Goal: Task Accomplishment & Management: Use online tool/utility

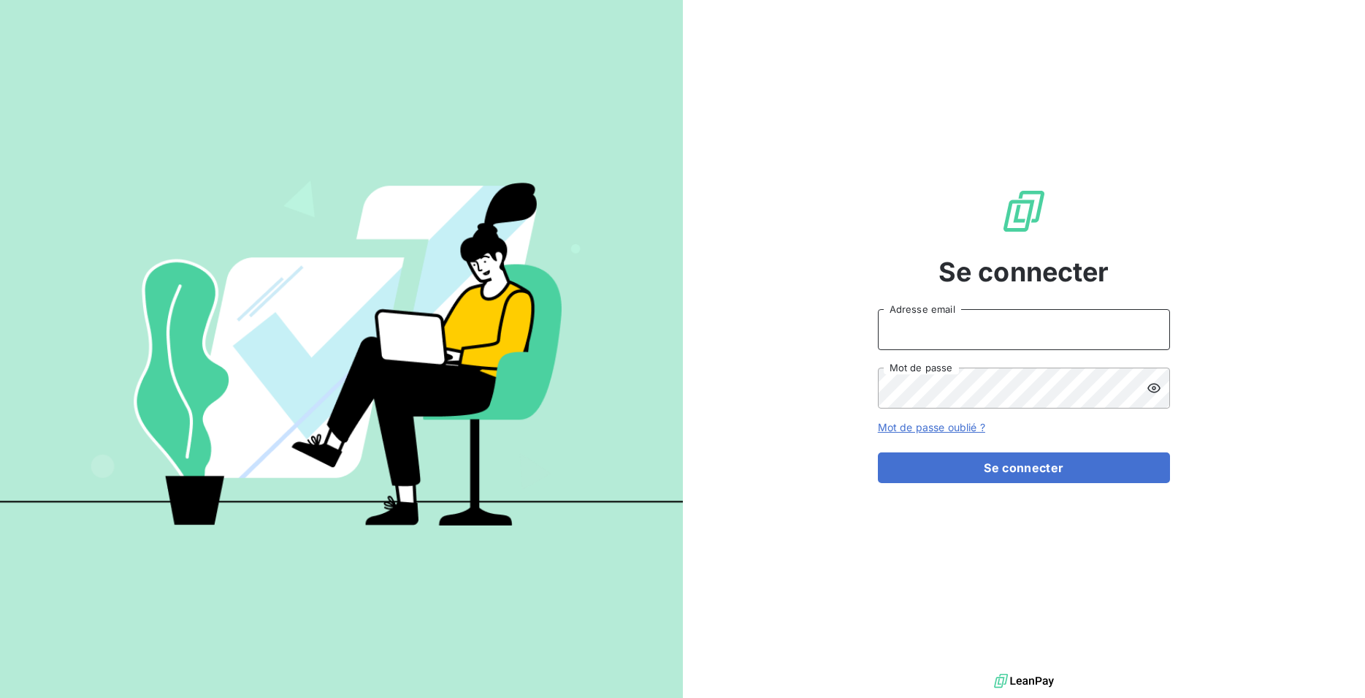
click at [941, 327] on input "Adresse email" at bounding box center [1024, 329] width 292 height 41
type input "assistante@sanirun.com"
click at [1159, 387] on icon at bounding box center [1154, 388] width 15 height 15
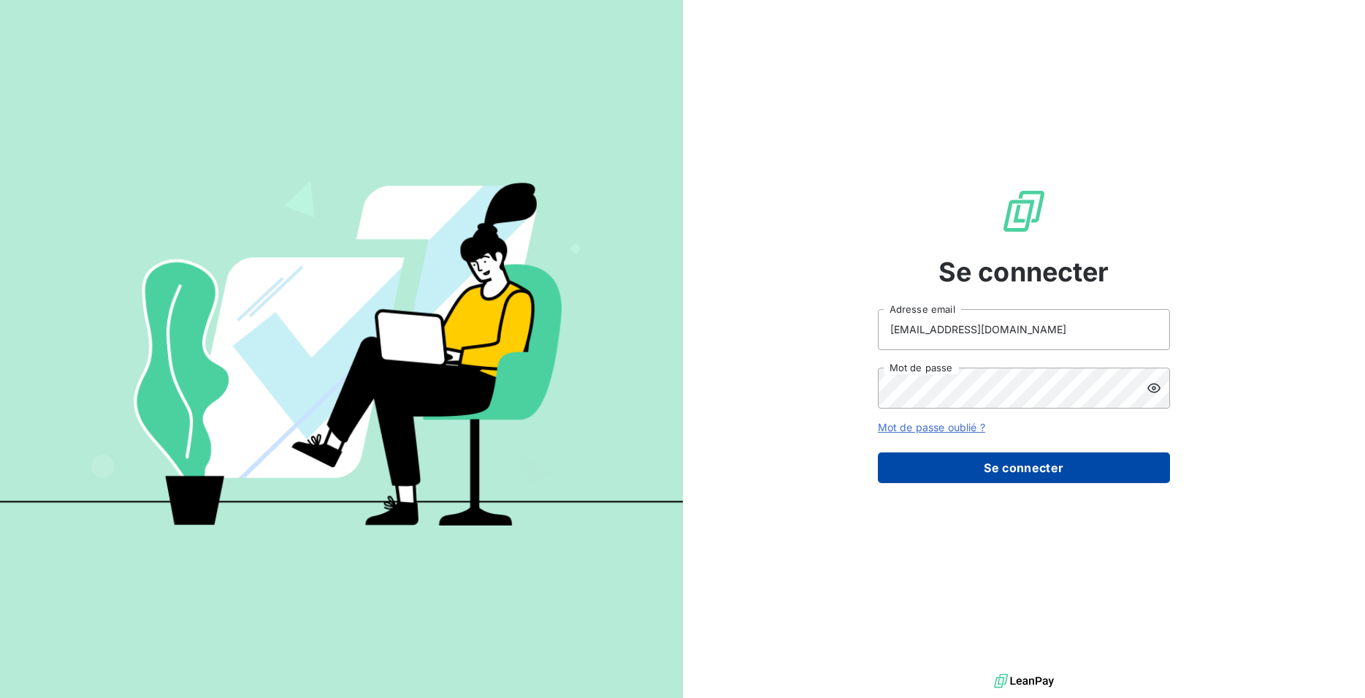
click at [1054, 470] on button "Se connecter" at bounding box center [1024, 467] width 292 height 31
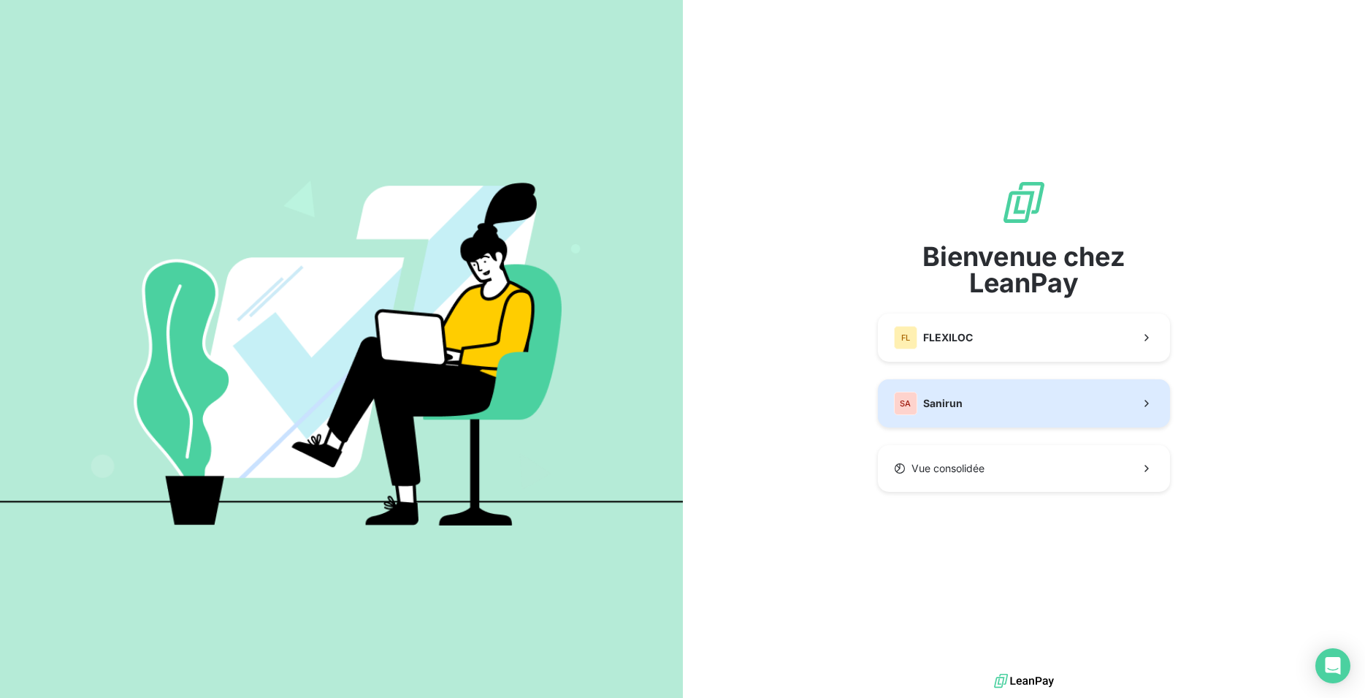
click at [991, 401] on button "SA Sanirun" at bounding box center [1024, 403] width 292 height 48
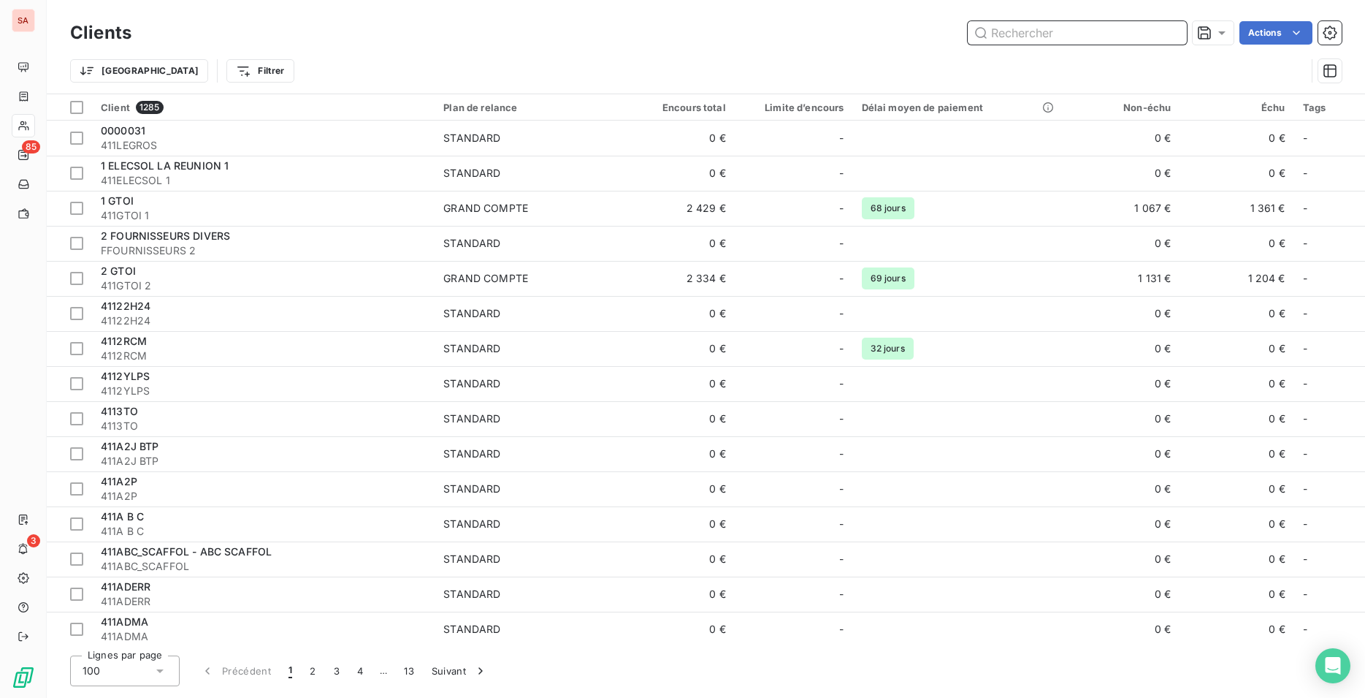
click at [1101, 28] on input "text" at bounding box center [1077, 32] width 219 height 23
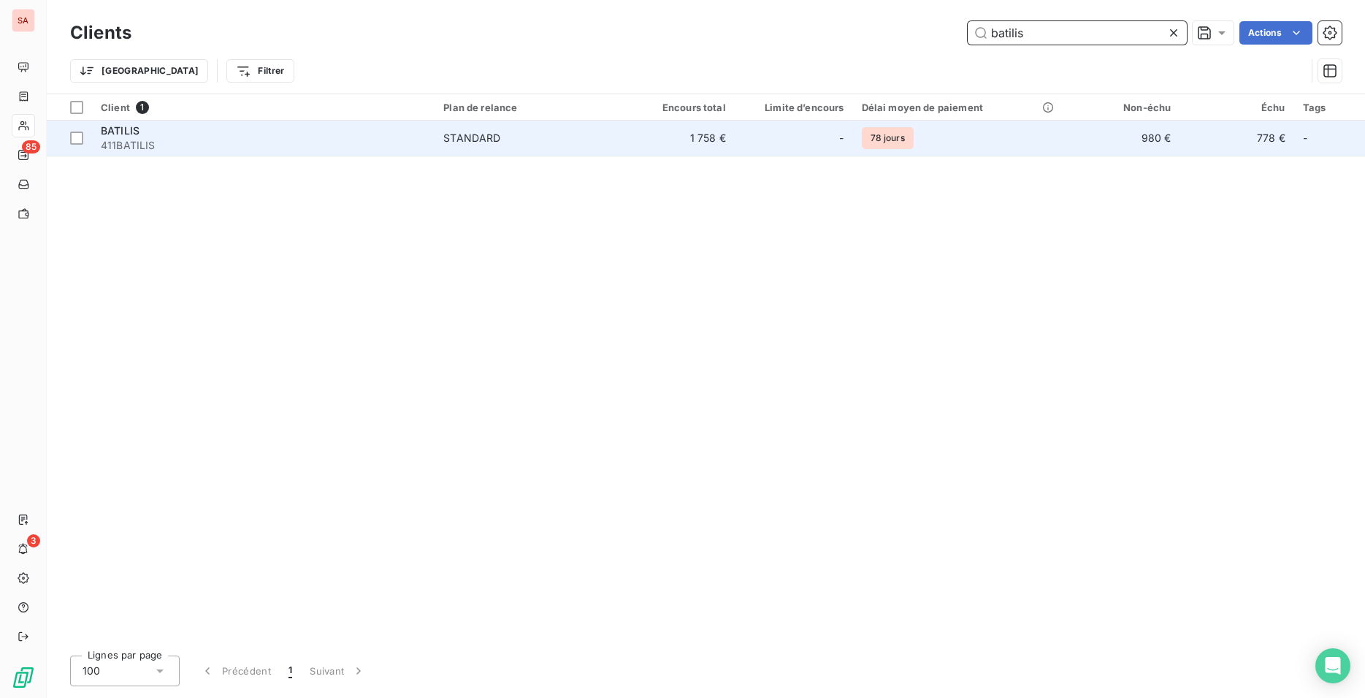
type input "batilis"
click at [685, 142] on td "1 758 €" at bounding box center [677, 138] width 114 height 35
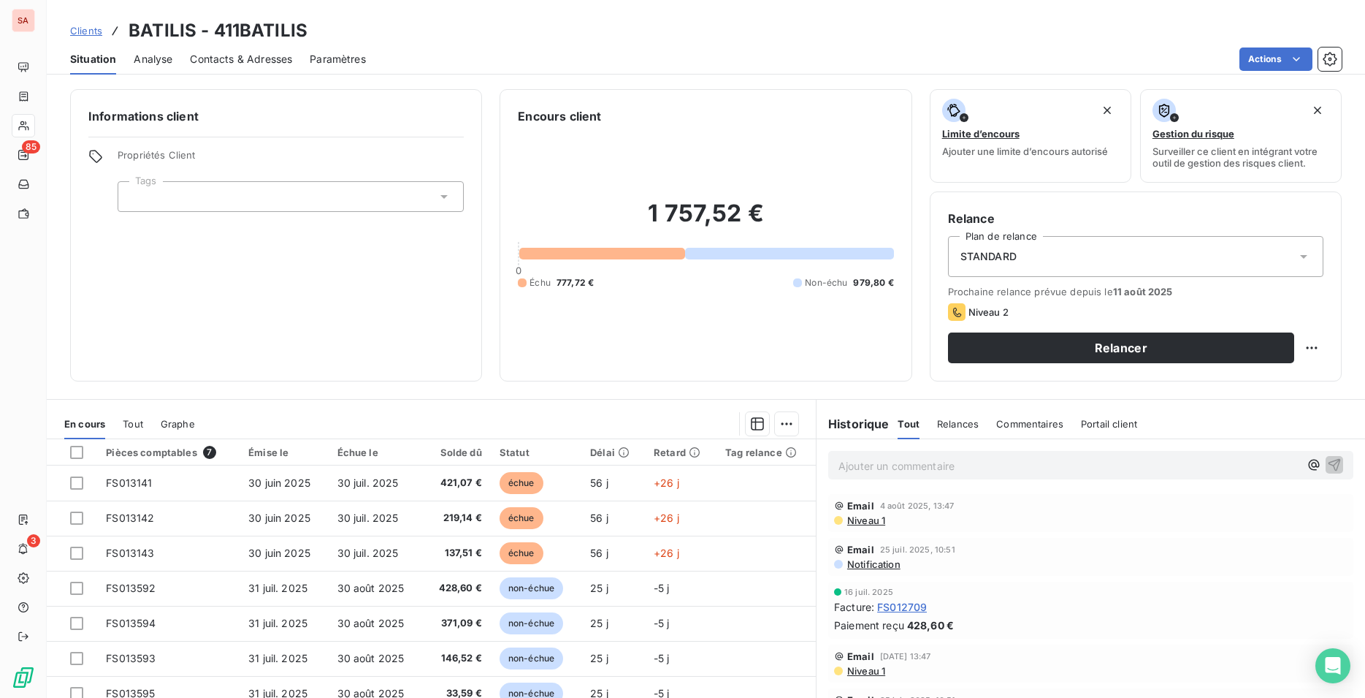
click at [623, 343] on div "1 757,52 € 0 Échu 777,72 € Non-échu 979,80 €" at bounding box center [706, 244] width 376 height 238
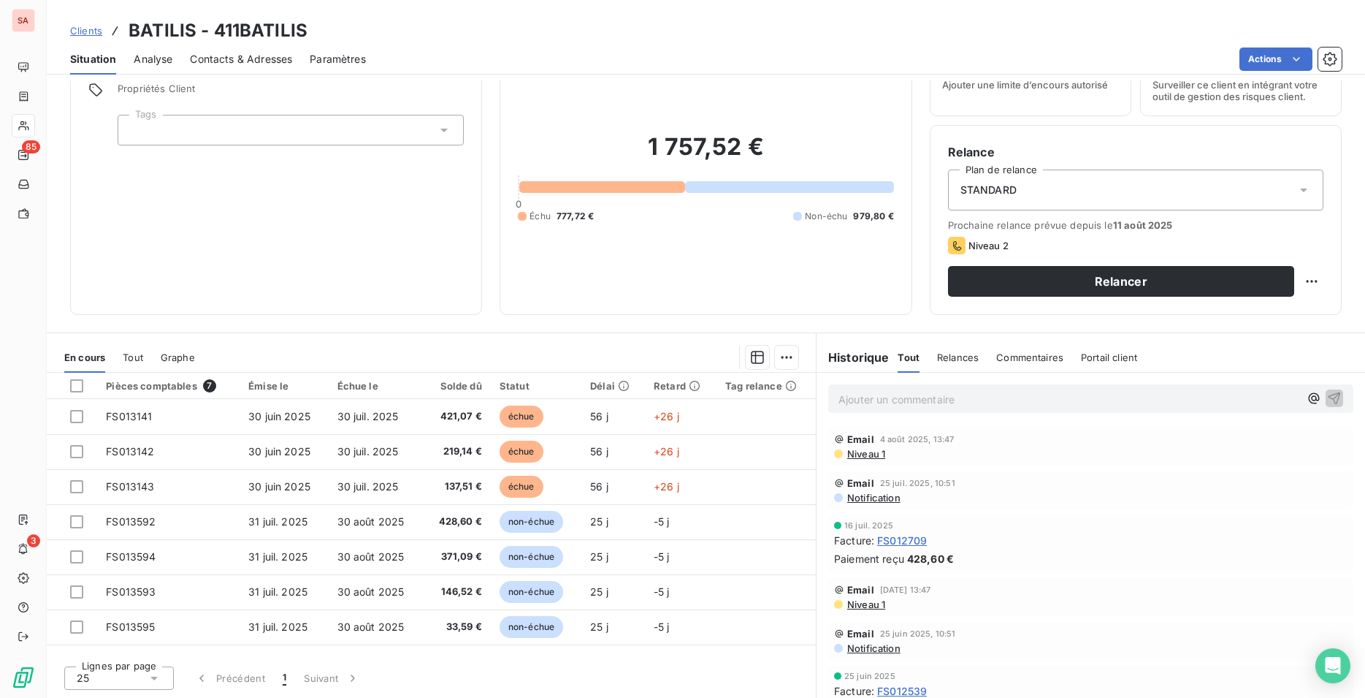
click at [422, 165] on div "Informations client Propriétés Client Tags" at bounding box center [276, 169] width 412 height 292
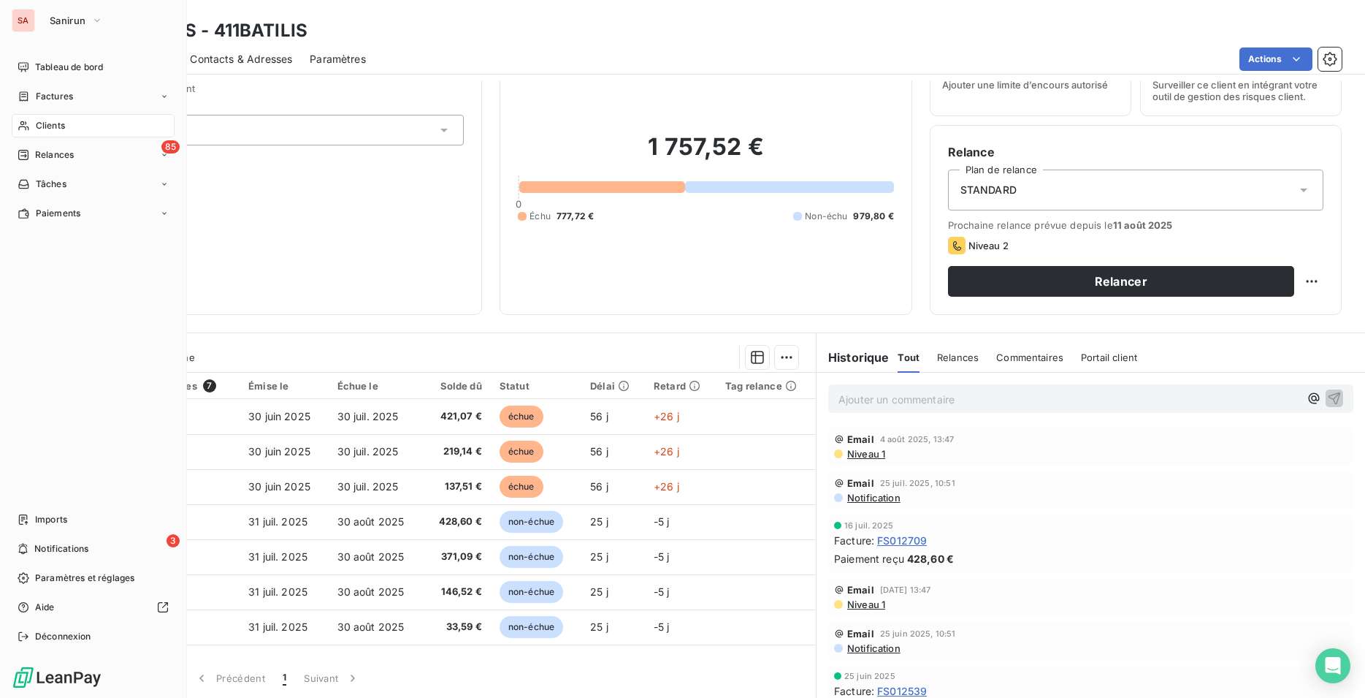
click at [61, 124] on span "Clients" at bounding box center [50, 125] width 29 height 13
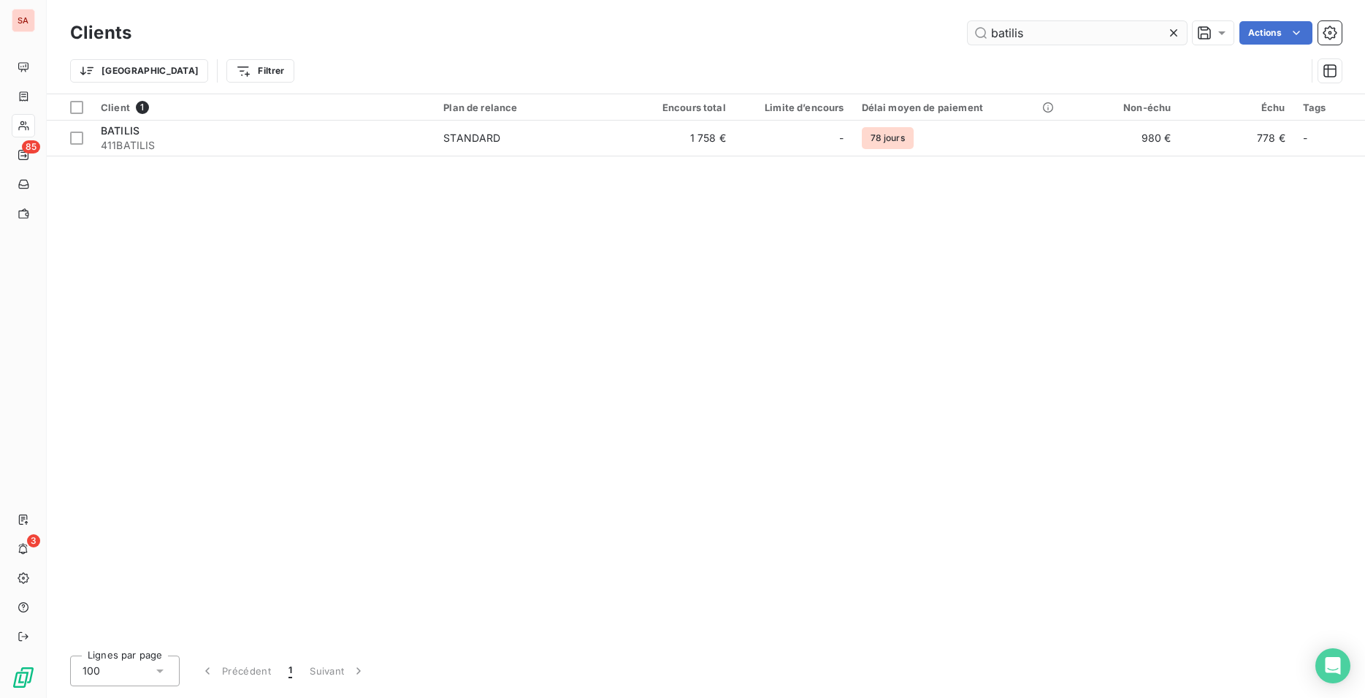
drag, startPoint x: 1042, startPoint y: 28, endPoint x: 947, endPoint y: 41, distance: 95.8
click at [968, 41] on input "batilis" at bounding box center [1077, 32] width 219 height 23
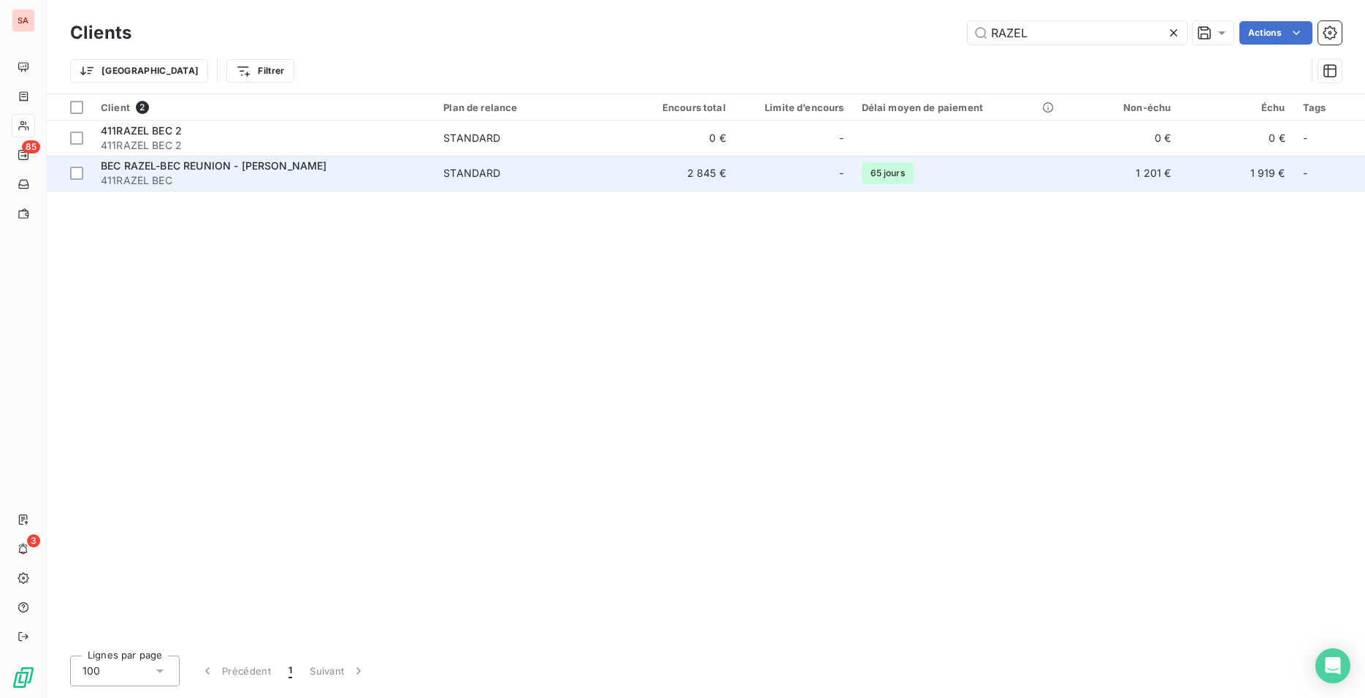
type input "RAZEL"
click at [510, 175] on span "STANDARD" at bounding box center [527, 173] width 168 height 15
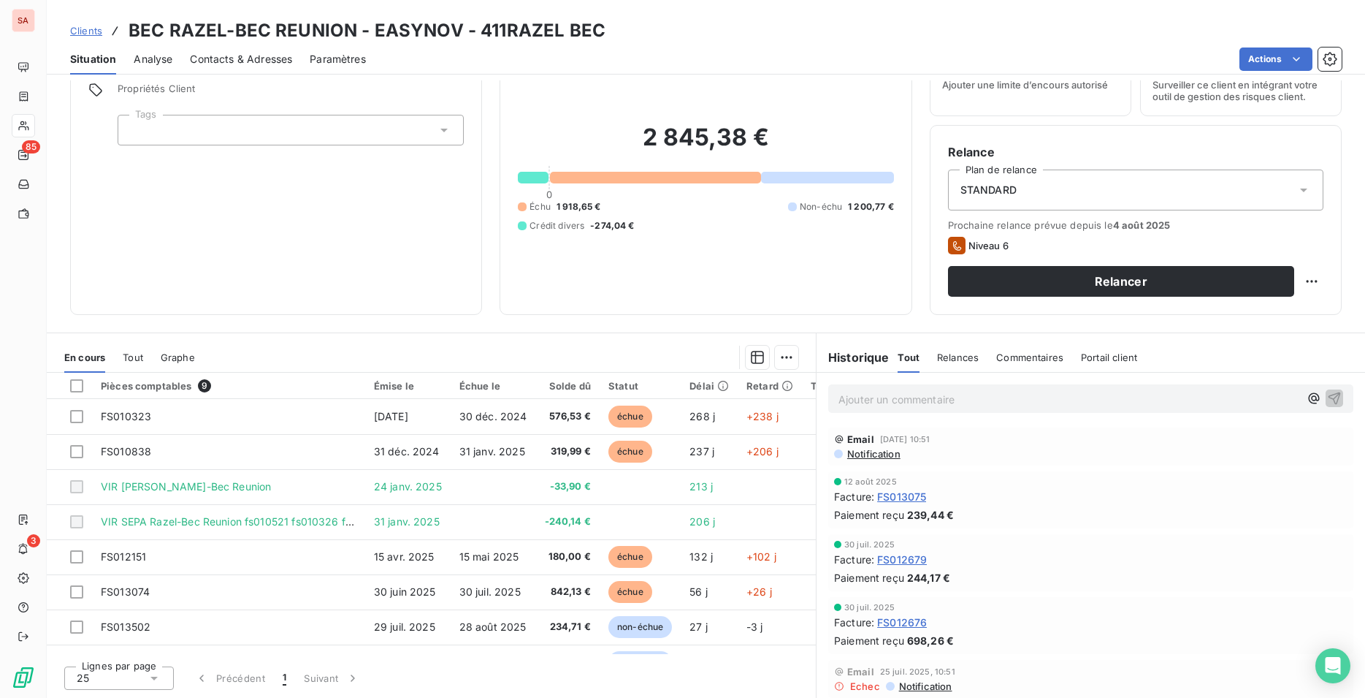
scroll to position [298, 0]
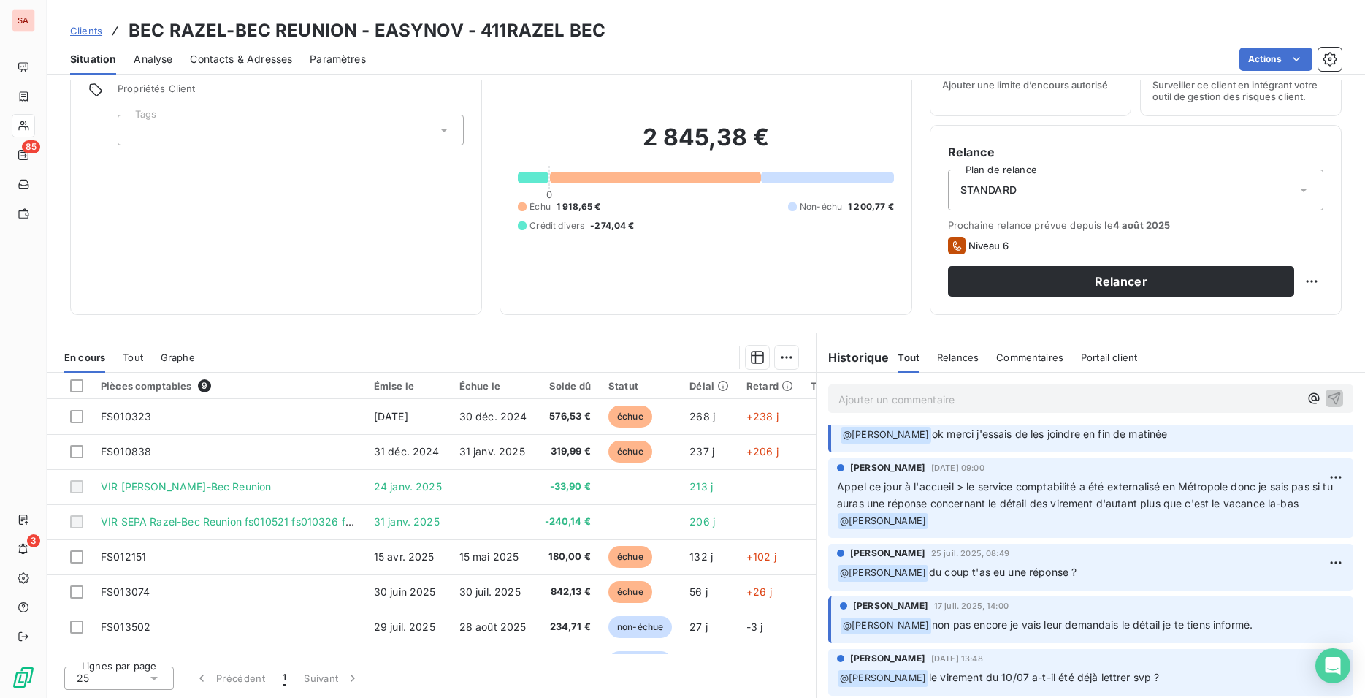
click at [230, 57] on span "Contacts & Adresses" at bounding box center [241, 59] width 102 height 15
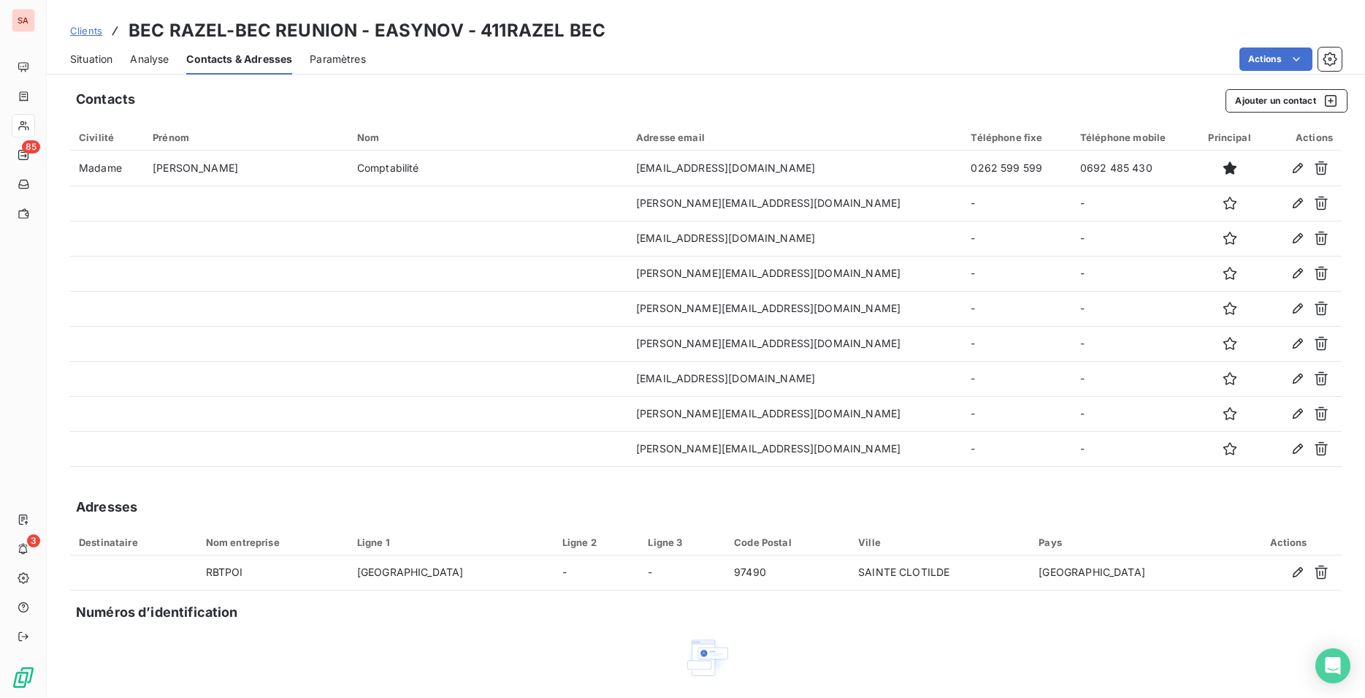
click at [94, 62] on span "Situation" at bounding box center [91, 59] width 42 height 15
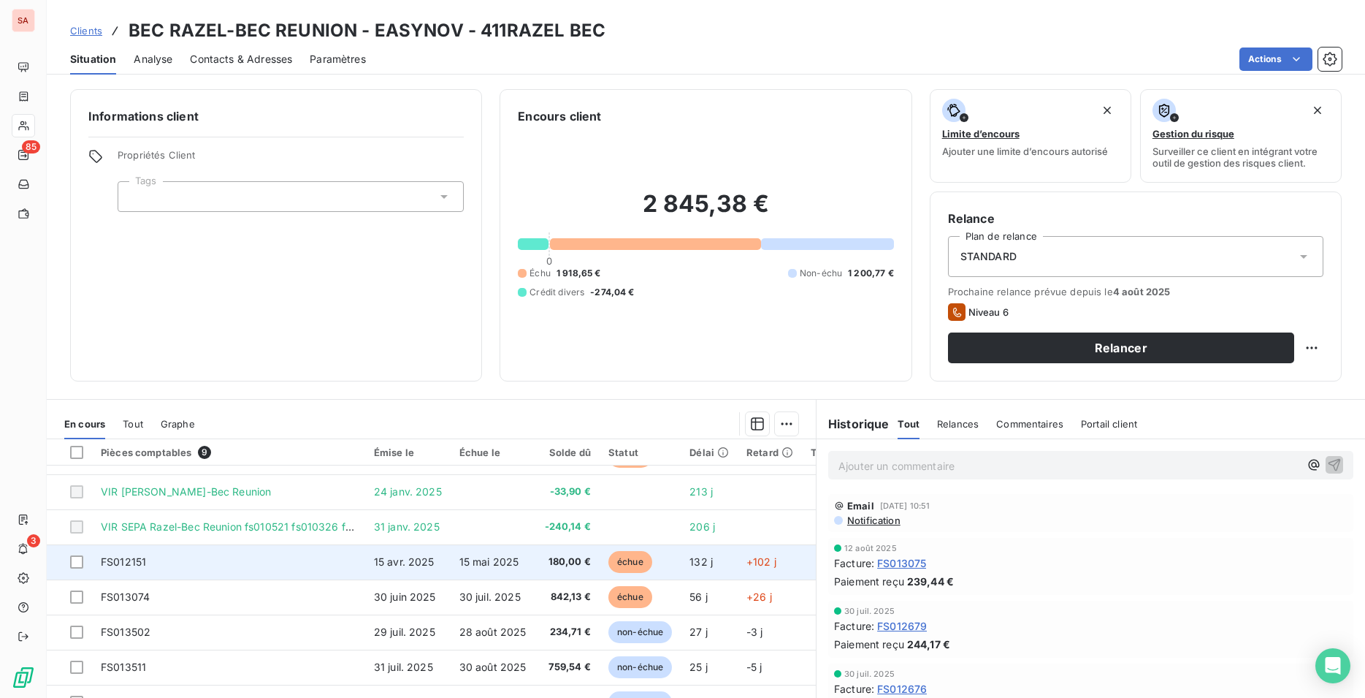
scroll to position [66, 0]
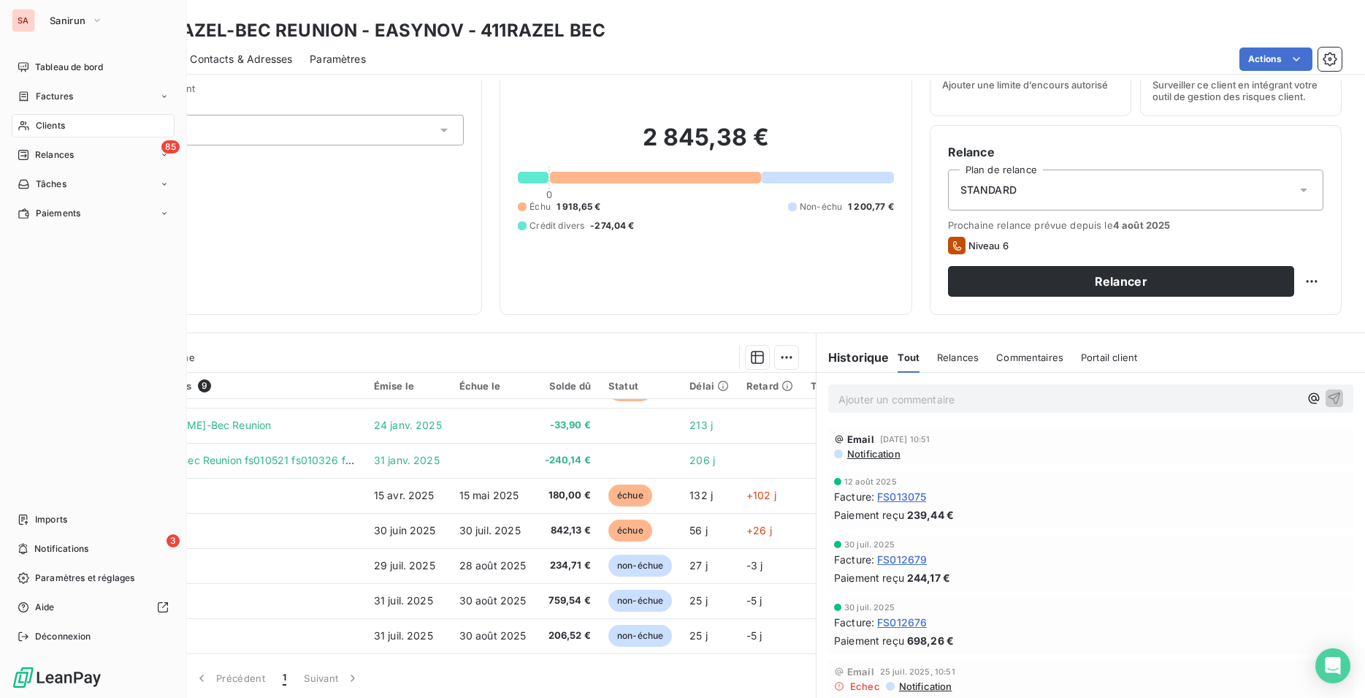
click at [51, 122] on span "Clients" at bounding box center [50, 125] width 29 height 13
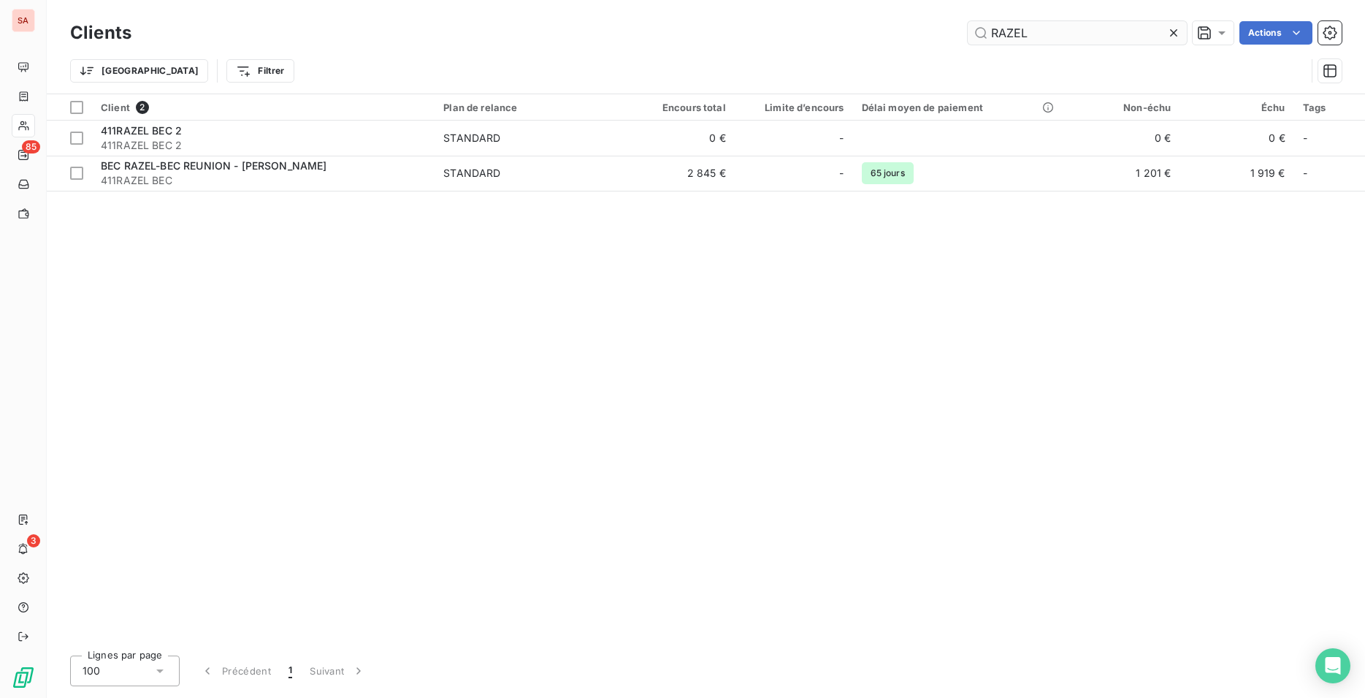
drag, startPoint x: 1057, startPoint y: 39, endPoint x: 975, endPoint y: 28, distance: 83.3
click at [968, 37] on input "RAZEL" at bounding box center [1077, 32] width 219 height 23
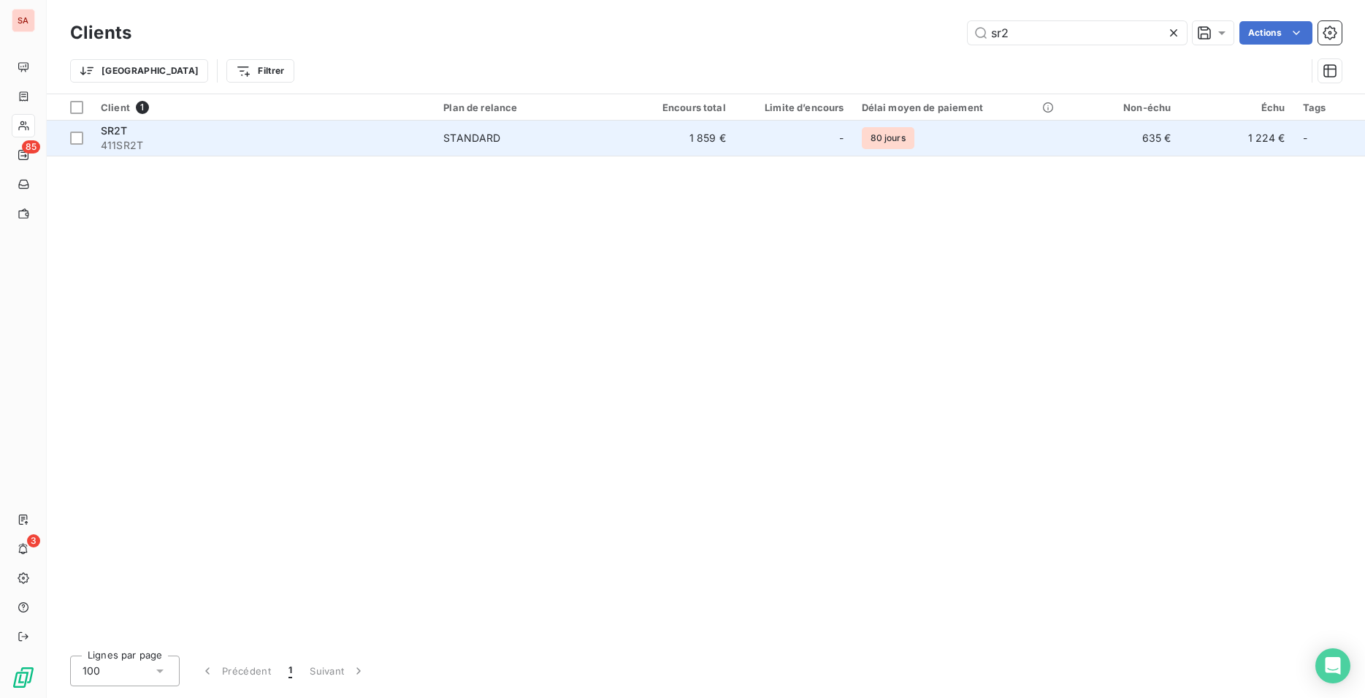
type input "sr2"
click at [938, 148] on td "80 jours" at bounding box center [959, 138] width 213 height 35
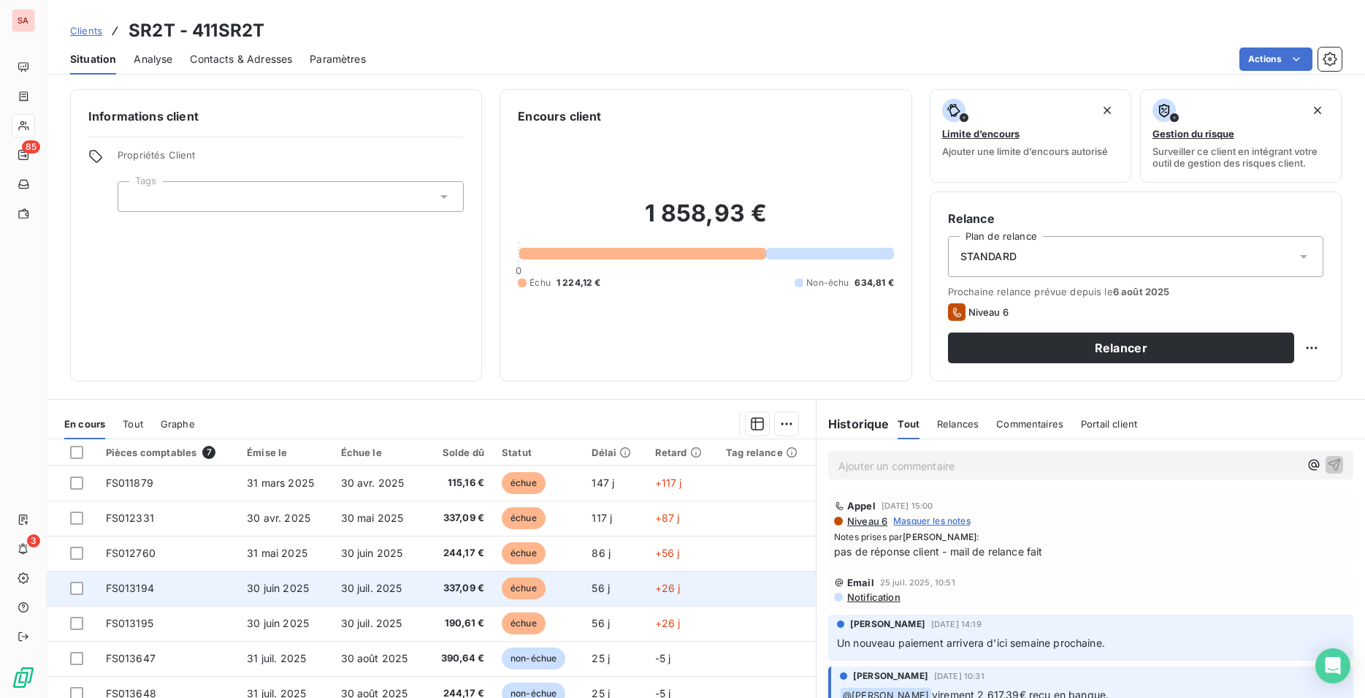
scroll to position [66, 0]
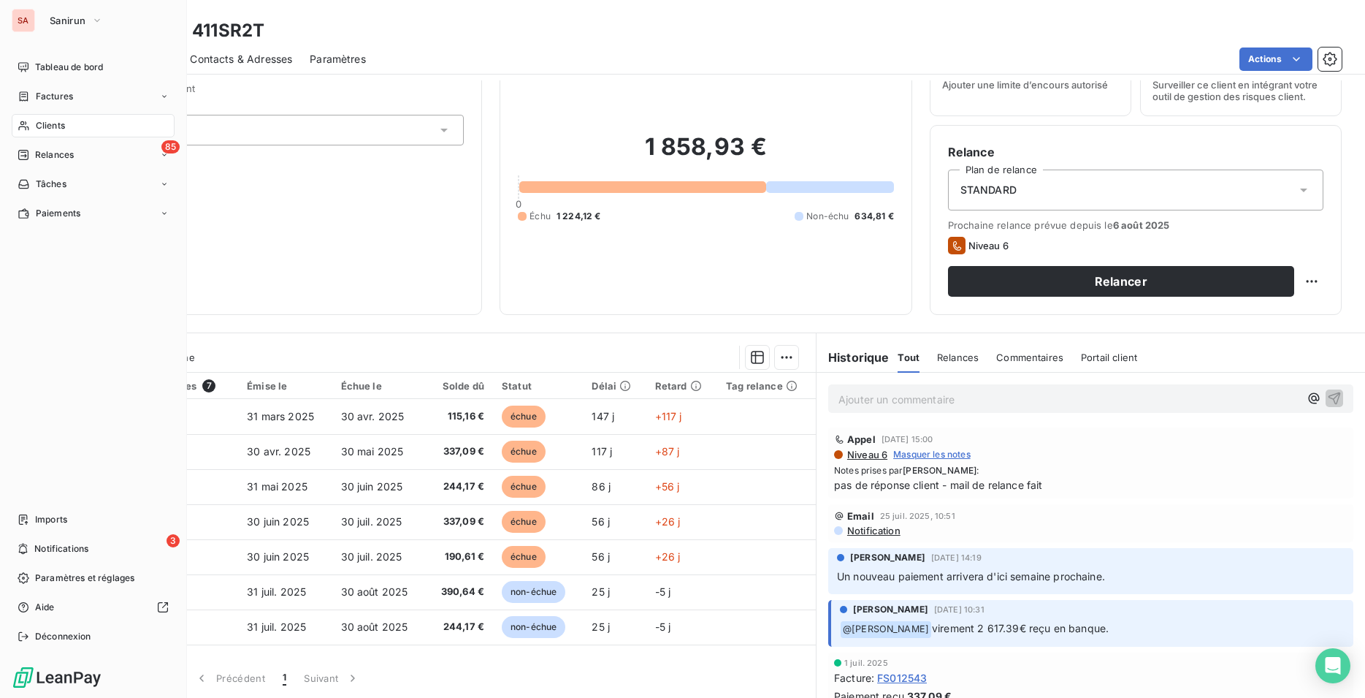
click at [62, 123] on span "Clients" at bounding box center [50, 125] width 29 height 13
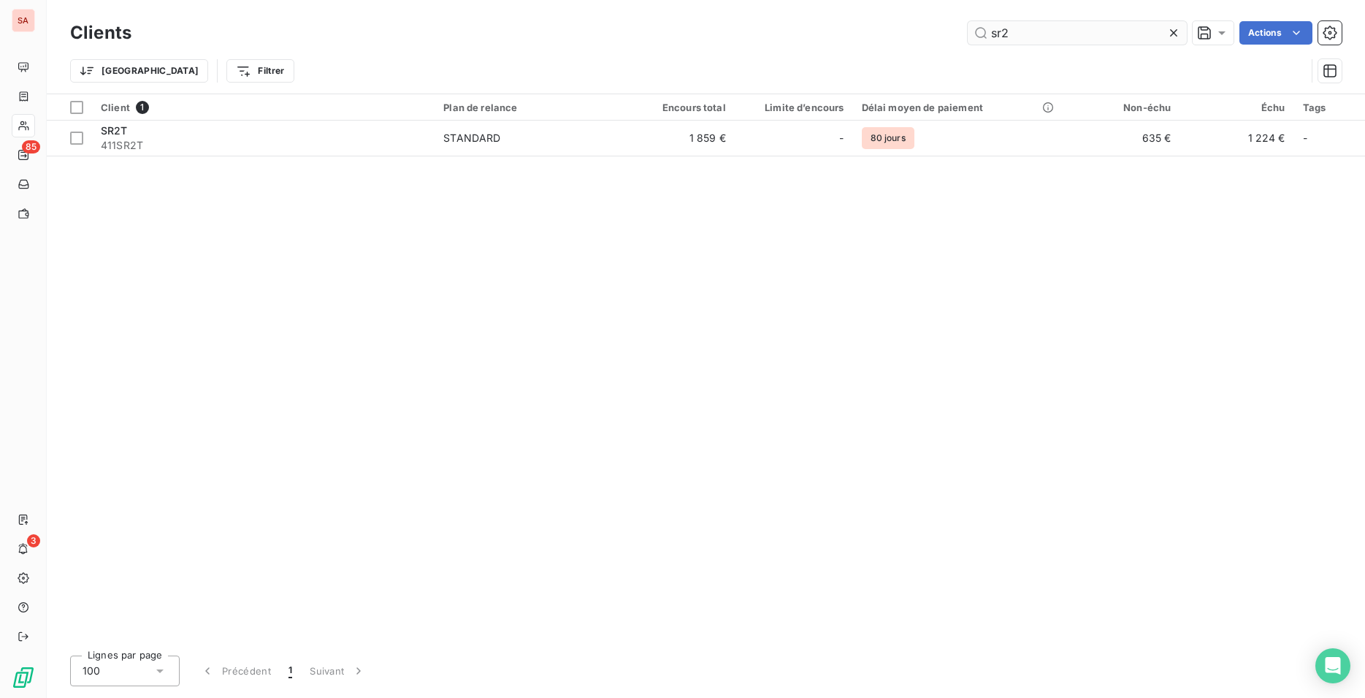
drag, startPoint x: 1035, startPoint y: 32, endPoint x: 969, endPoint y: 41, distance: 67.1
click at [969, 41] on input "sr2" at bounding box center [1077, 32] width 219 height 23
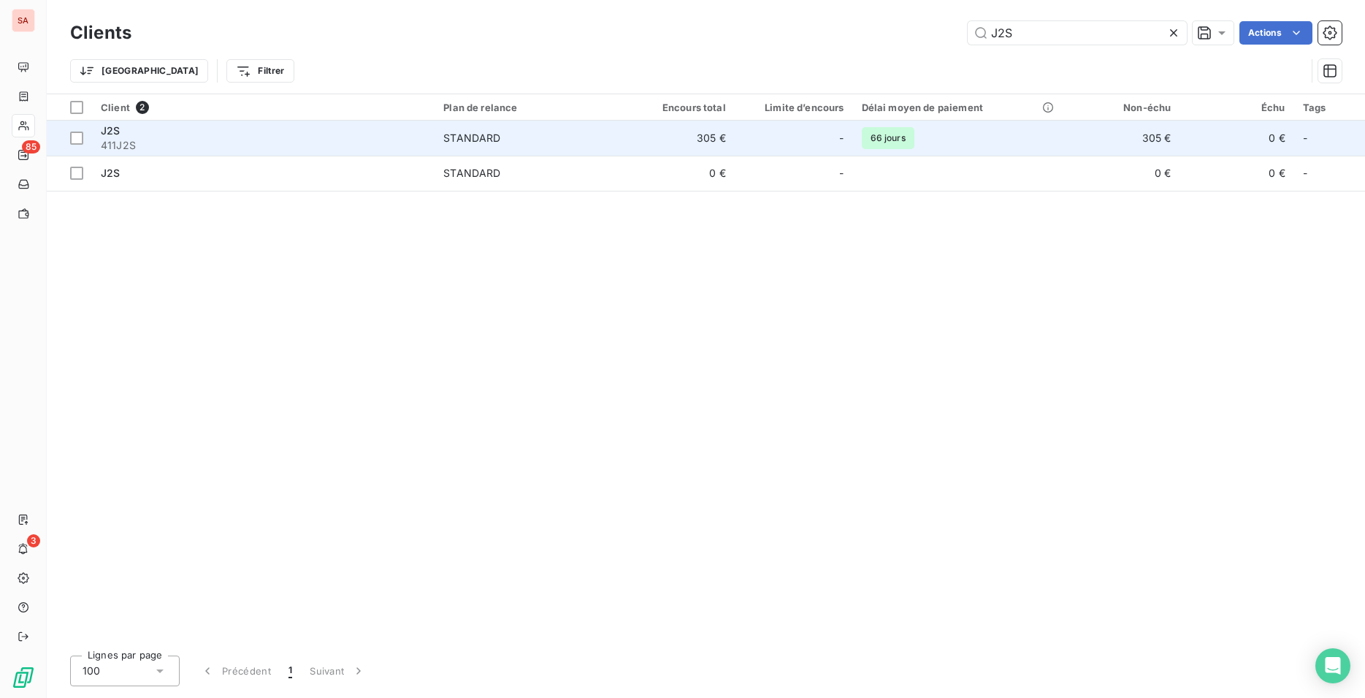
type input "J2S"
click at [734, 151] on td "305 €" at bounding box center [677, 138] width 114 height 35
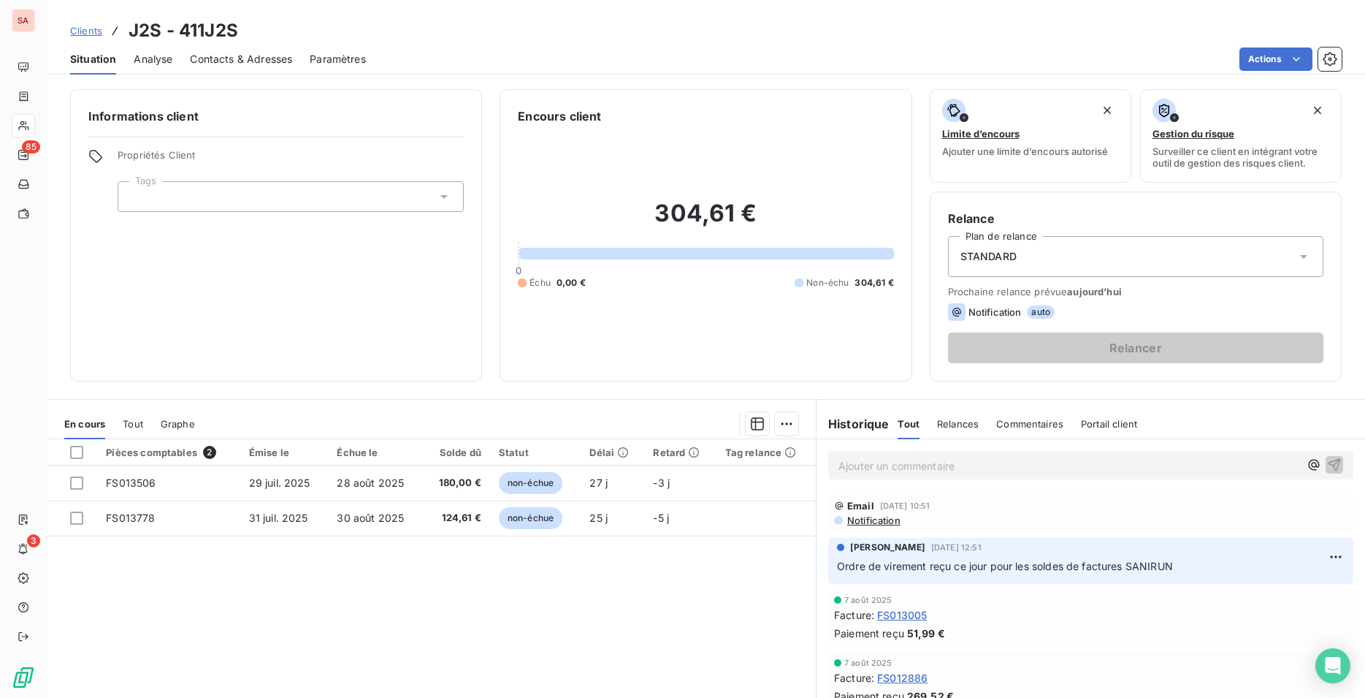
scroll to position [149, 0]
